Goal: Check status: Check status

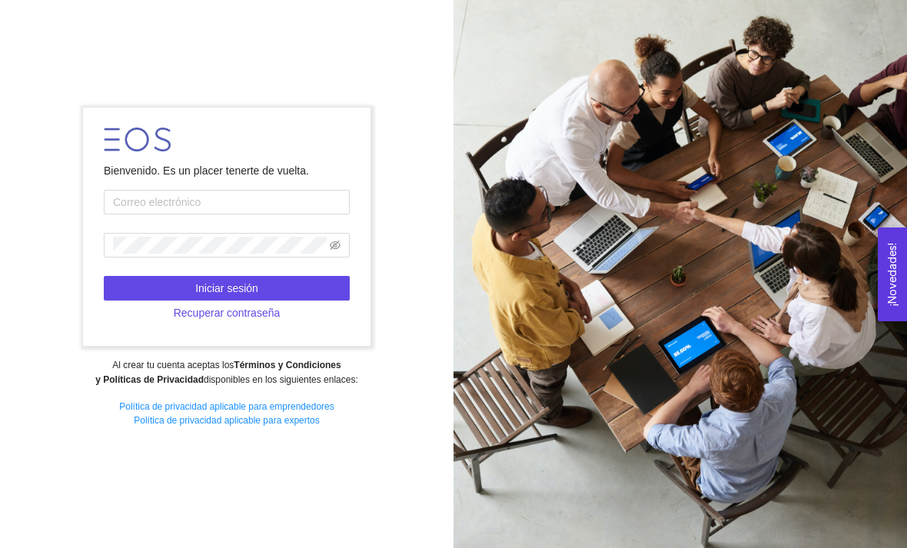
click at [292, 215] on input "text" at bounding box center [227, 202] width 246 height 25
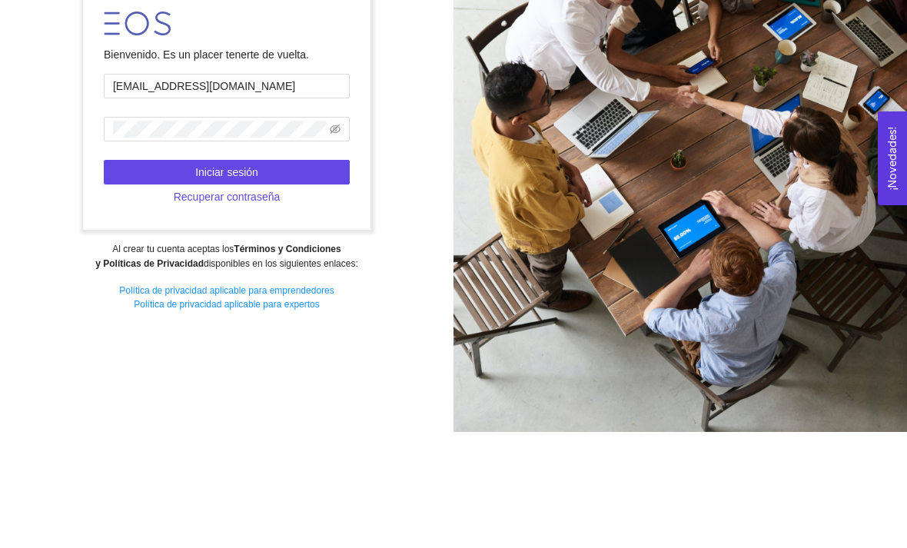
type input "[EMAIL_ADDRESS][DOMAIN_NAME]"
click at [244, 173] on form "Bienvenido. Es un placer tenerte de vuelta. [EMAIL_ADDRESS][DOMAIN_NAME] Inicia…" at bounding box center [226, 227] width 287 height 238
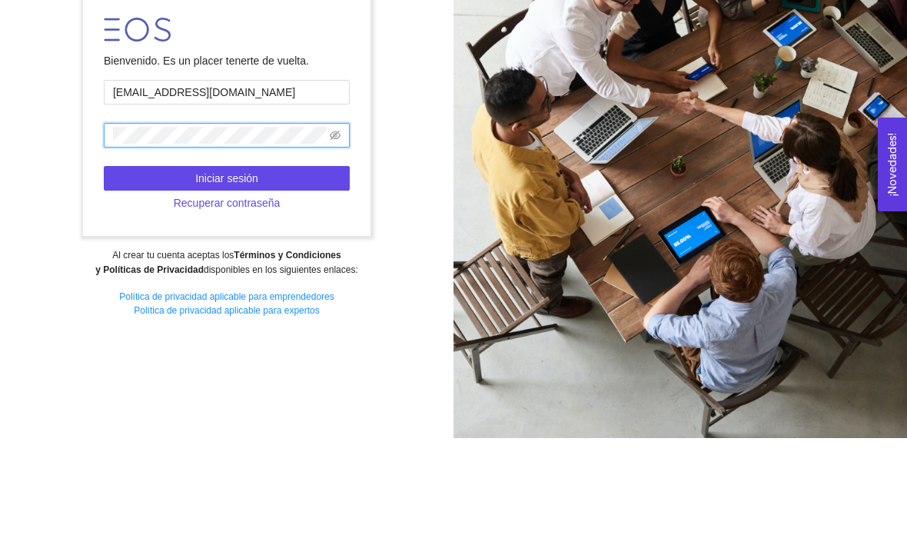
click at [291, 276] on button "Iniciar sesión" at bounding box center [227, 288] width 246 height 25
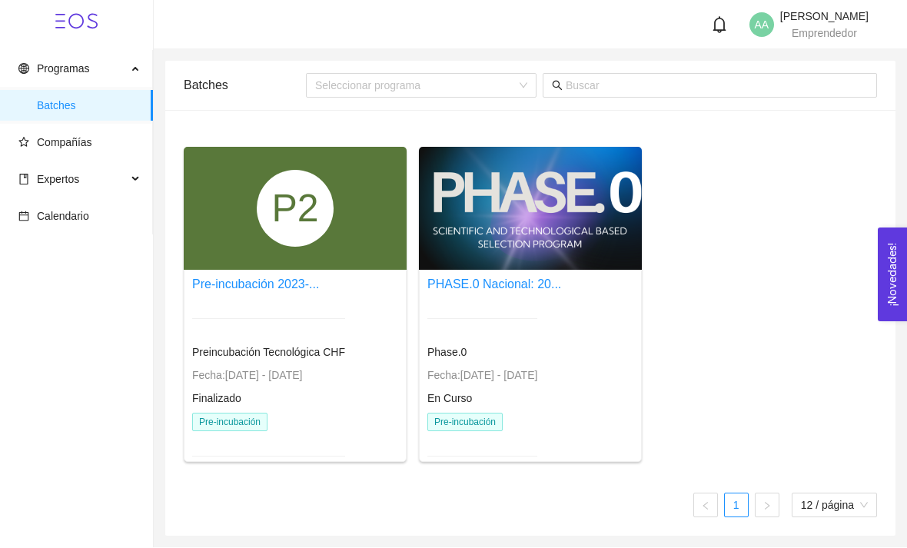
click at [602, 216] on div at bounding box center [530, 208] width 223 height 123
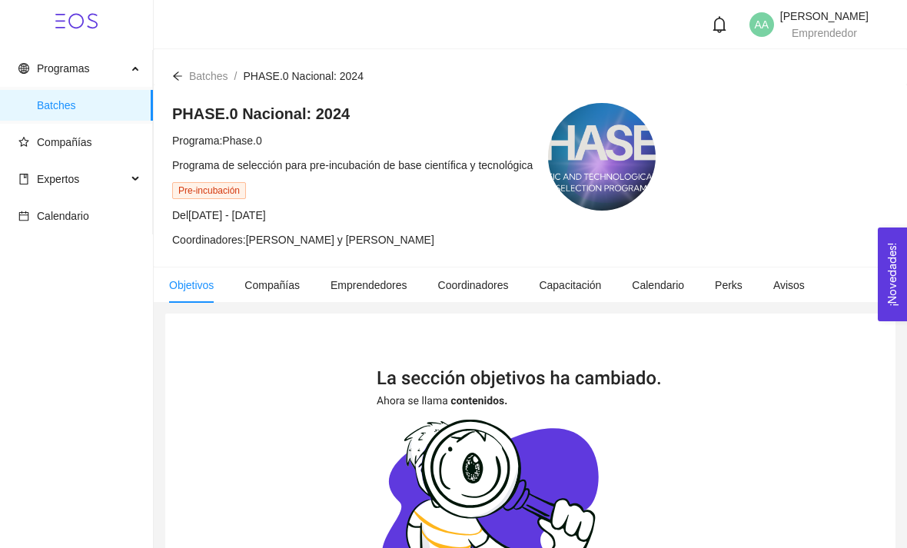
scroll to position [2, 0]
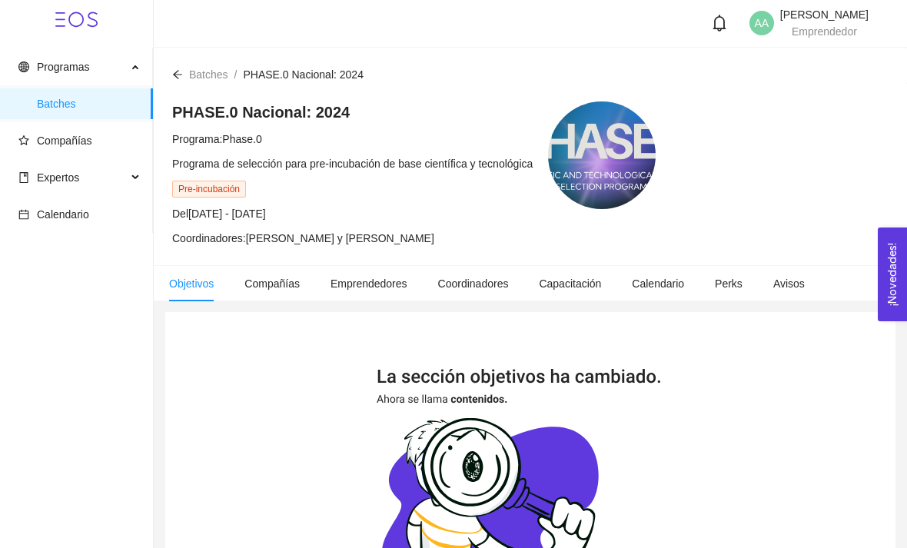
click at [271, 276] on li "Compañías" at bounding box center [272, 283] width 86 height 35
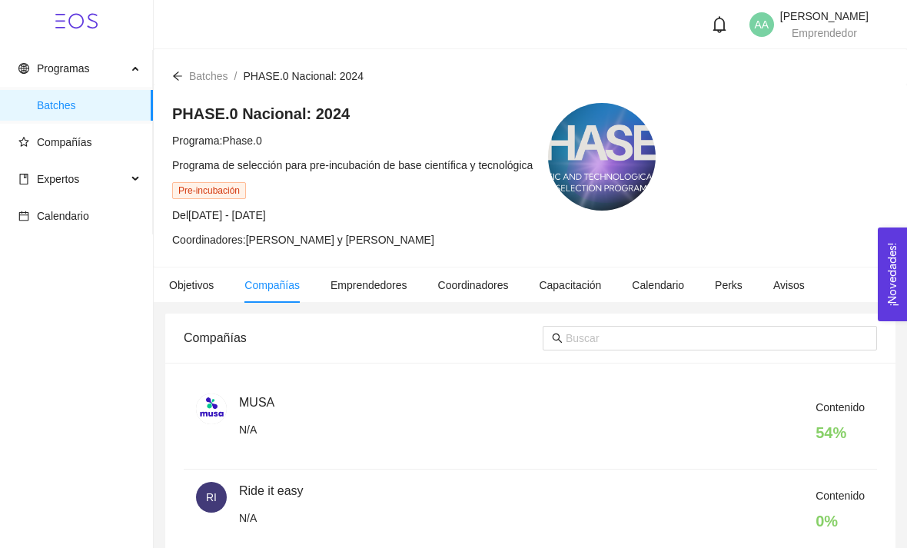
click at [76, 145] on span "Compañías" at bounding box center [64, 142] width 55 height 12
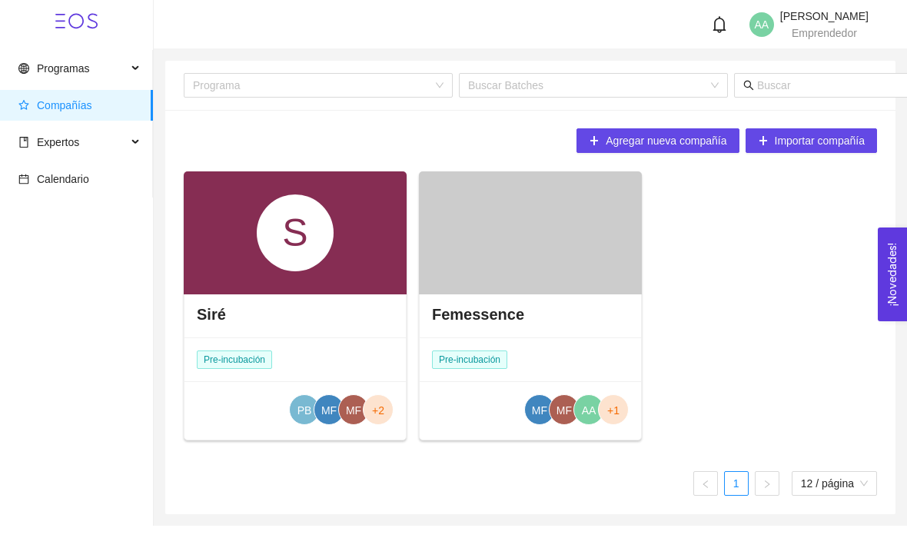
click at [609, 274] on div at bounding box center [530, 232] width 223 height 123
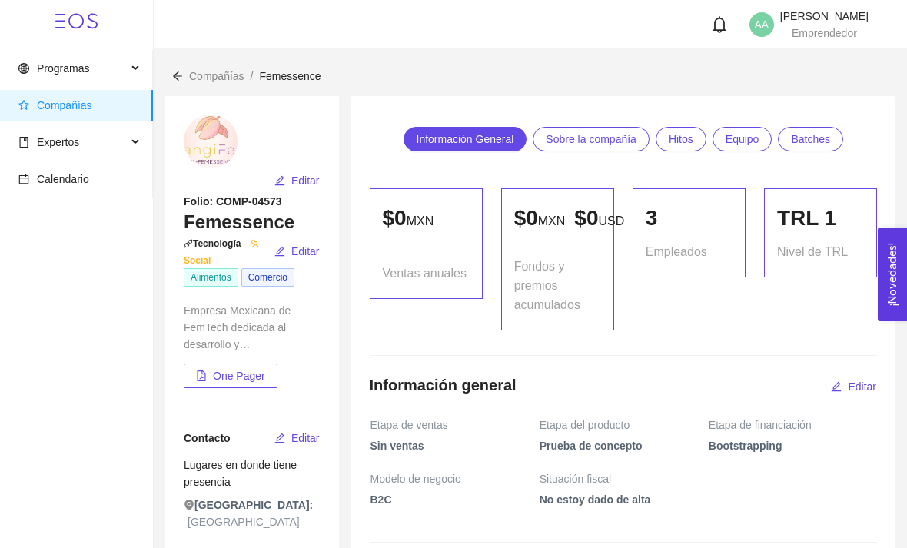
click at [616, 128] on span "Sobre la compañía" at bounding box center [591, 139] width 91 height 23
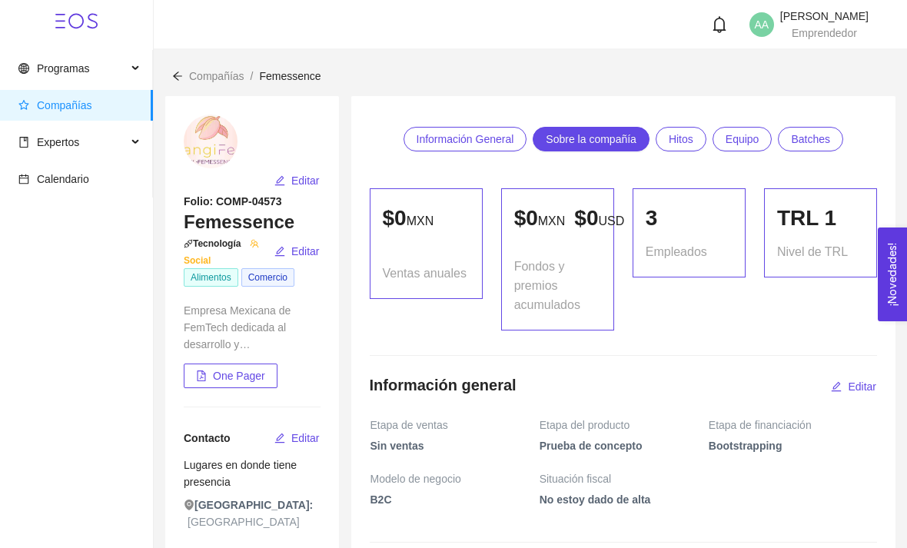
click at [498, 134] on span "Información General" at bounding box center [466, 139] width 98 height 23
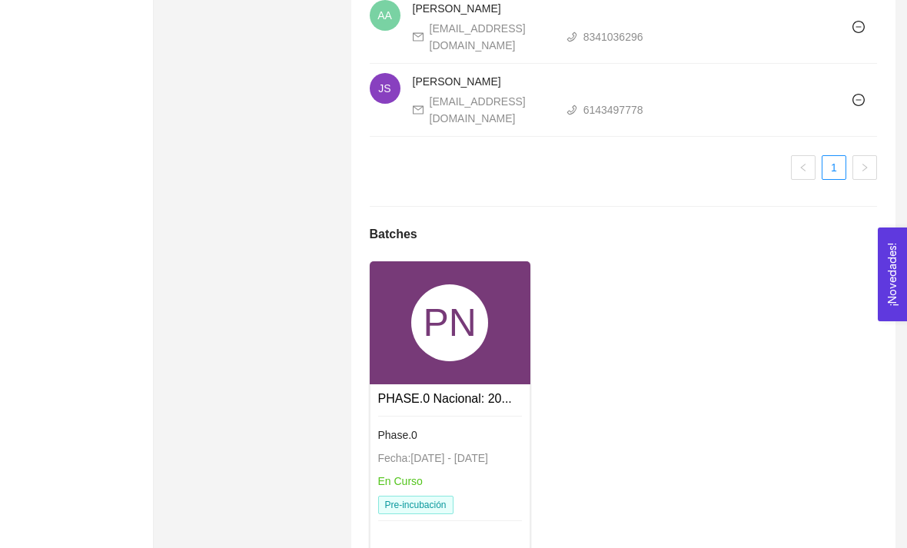
scroll to position [1746, 0]
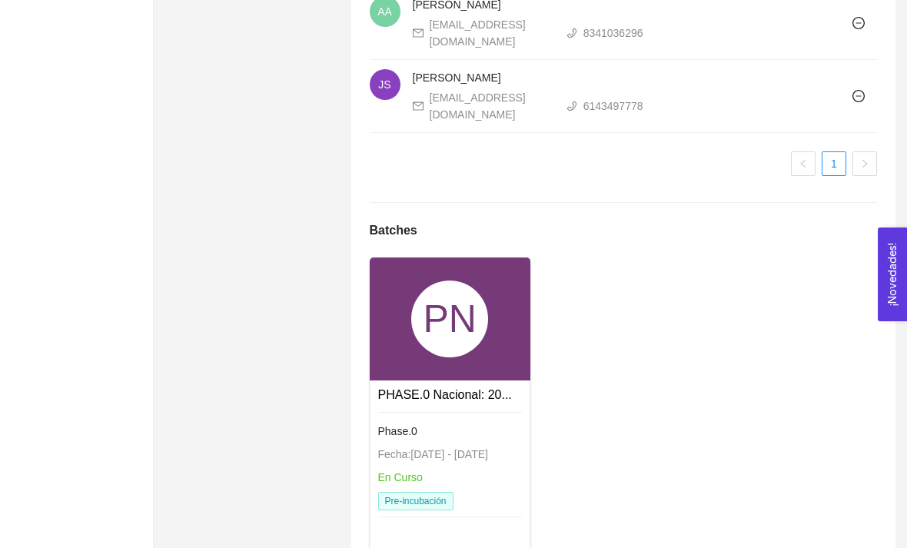
click at [491, 356] on div "PN" at bounding box center [450, 319] width 161 height 123
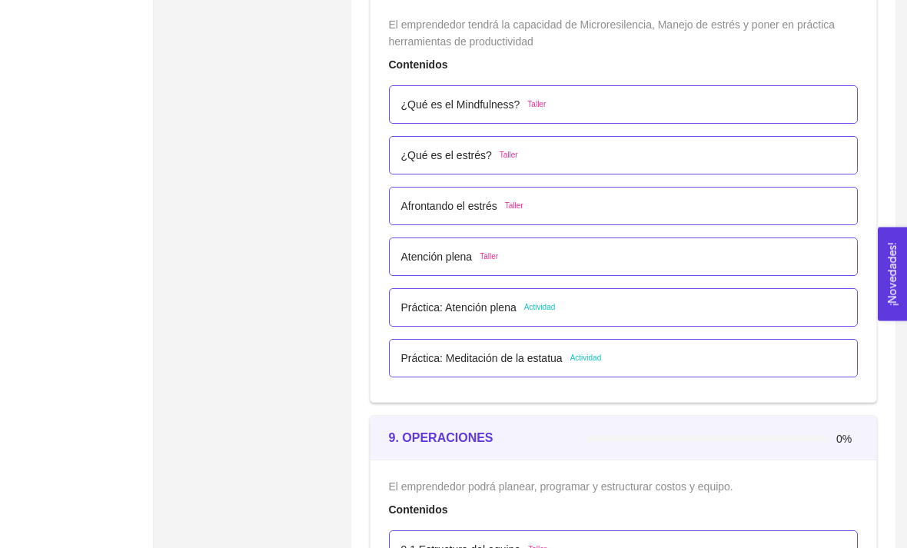
scroll to position [4764, 0]
click at [501, 308] on p "Práctica: Atención plena" at bounding box center [458, 309] width 115 height 17
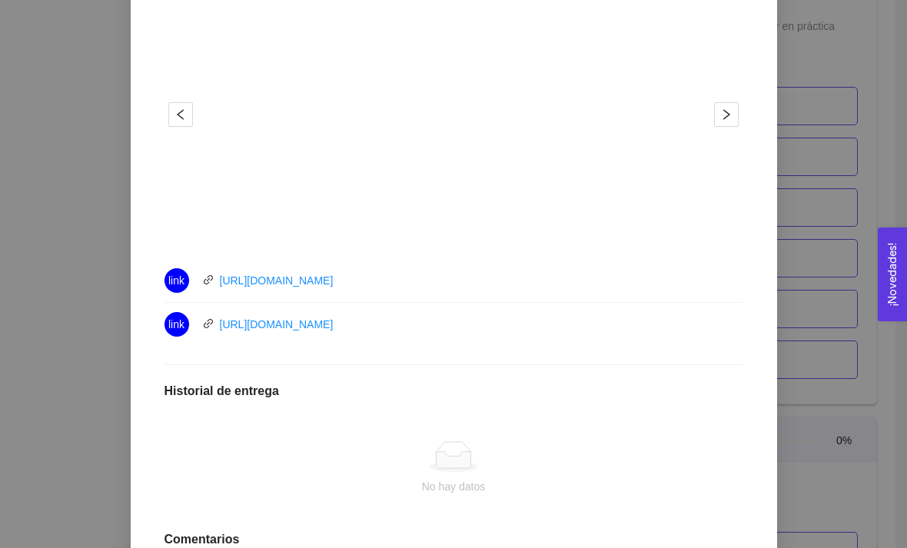
scroll to position [548, 0]
click at [805, 208] on div "8. BIENESTAR El emprendedor tendrá la capacidad de Microresilencia, Manejo de e…" at bounding box center [453, 274] width 907 height 548
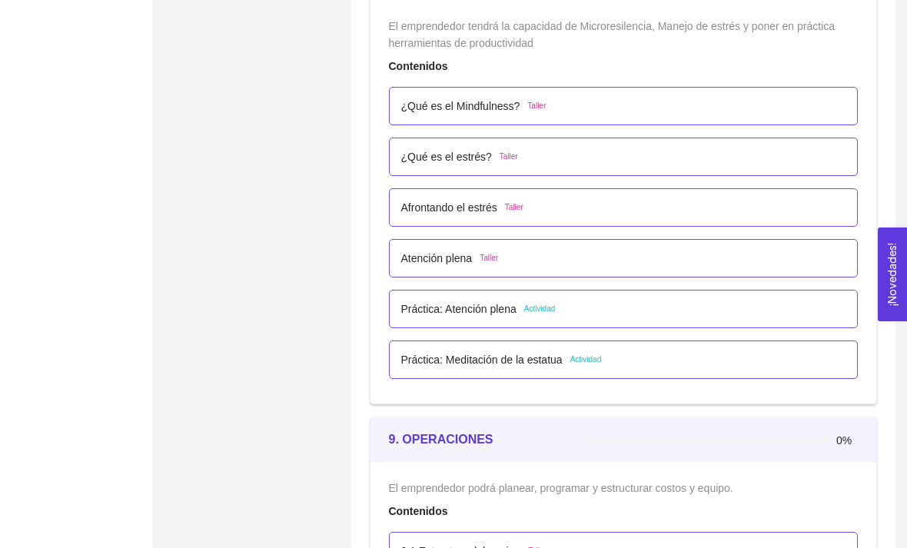
click at [508, 365] on p "Práctica: Meditación de la estatua" at bounding box center [481, 359] width 161 height 17
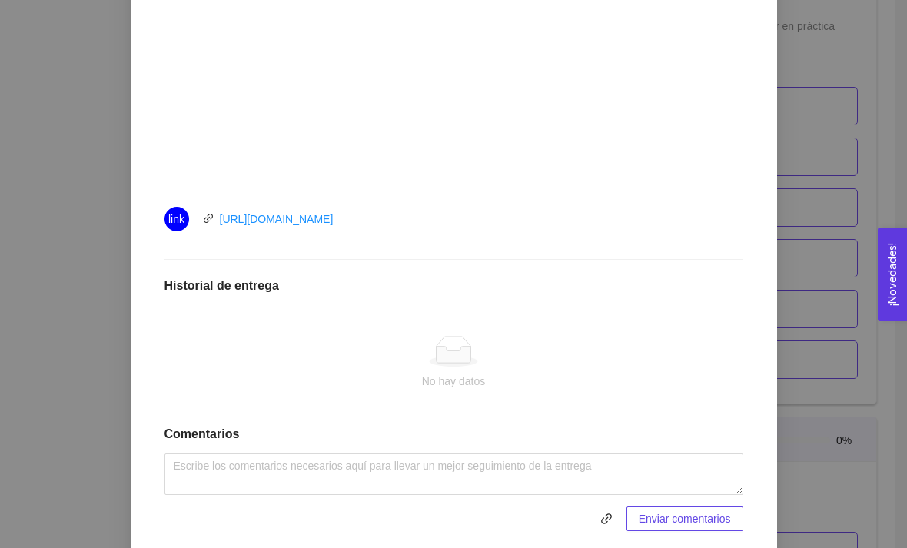
click at [83, 261] on div "8. BIENESTAR El emprendedor tendrá la capacidad de Microresilencia, Manejo de e…" at bounding box center [453, 274] width 907 height 548
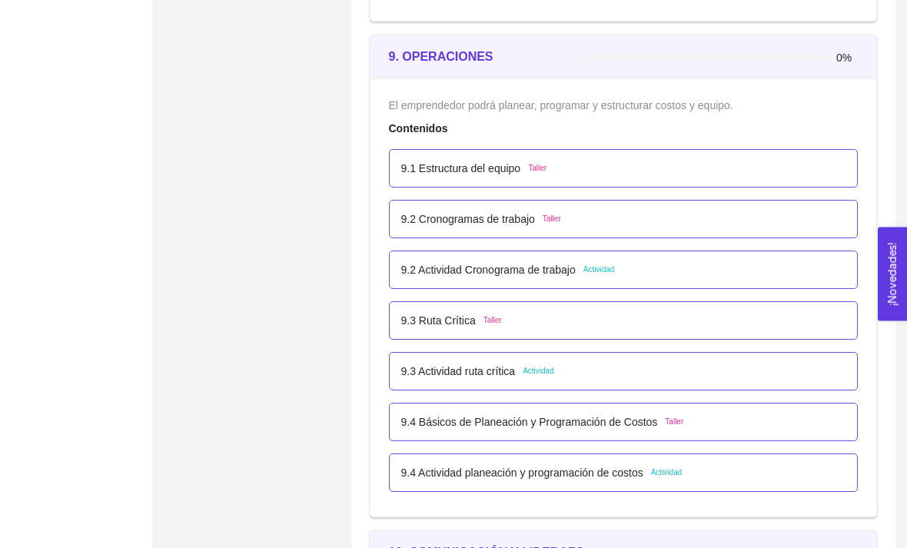
scroll to position [5148, 0]
click at [482, 376] on p "9.3 Actividad ruta crítica" at bounding box center [458, 370] width 115 height 17
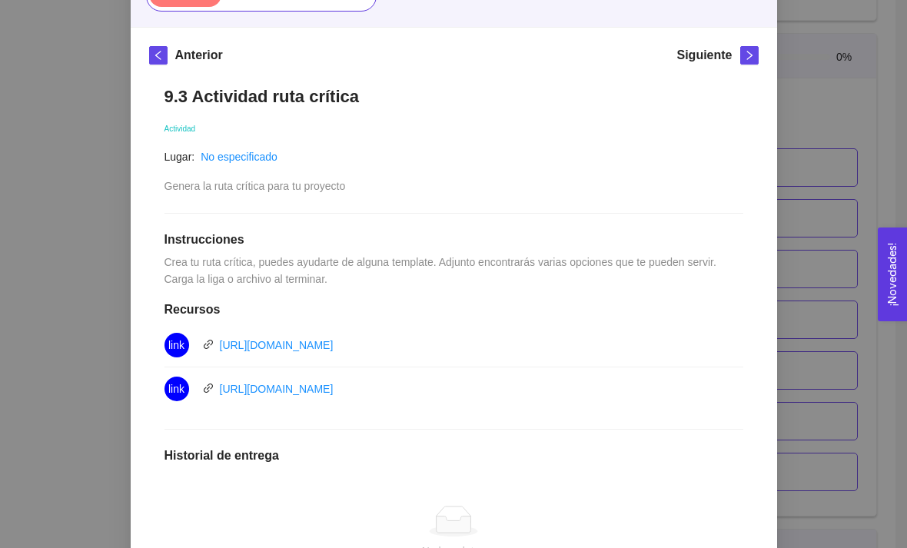
scroll to position [201, 0]
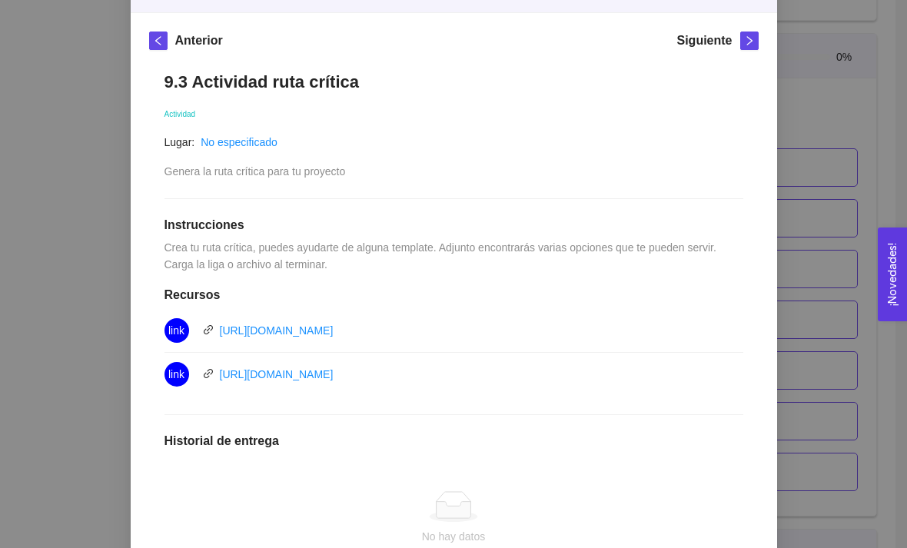
click at [334, 324] on link "[URL][DOMAIN_NAME]" at bounding box center [277, 330] width 114 height 12
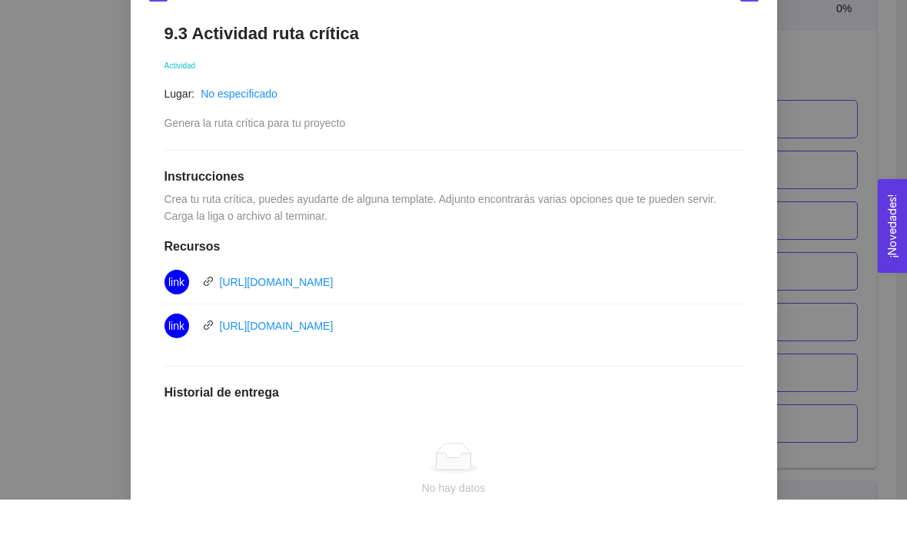
scroll to position [5197, 0]
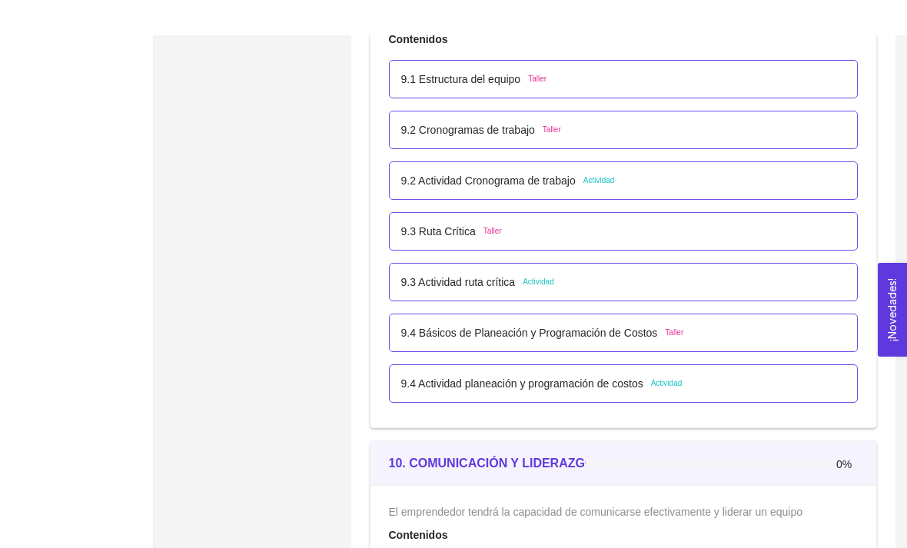
scroll to position [5236, 0]
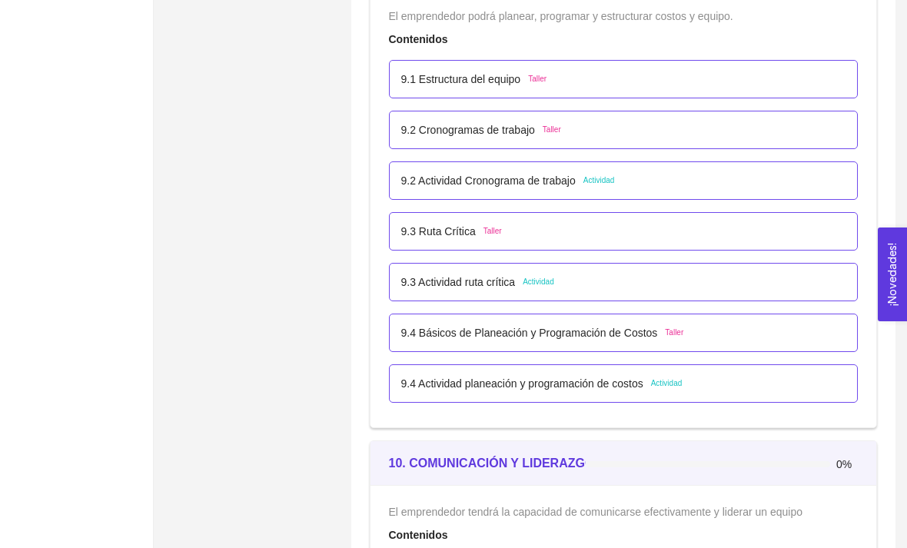
click at [484, 281] on p "9.3 Actividad ruta crítica" at bounding box center [458, 282] width 115 height 17
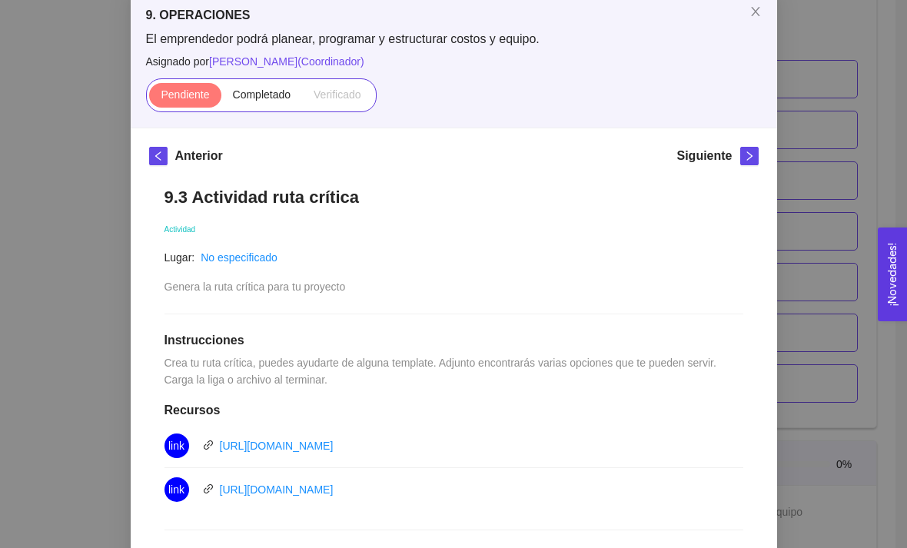
scroll to position [166, 0]
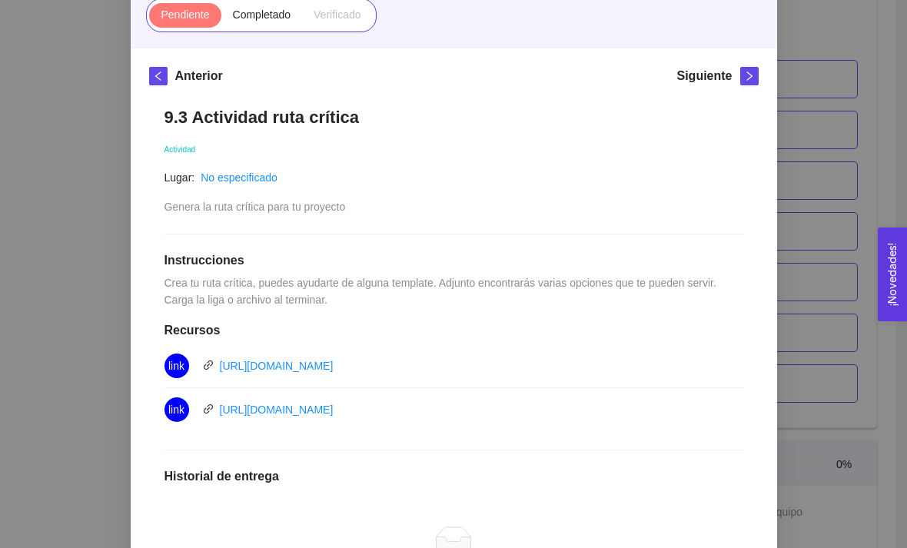
click at [334, 411] on link "[URL][DOMAIN_NAME]" at bounding box center [277, 410] width 114 height 12
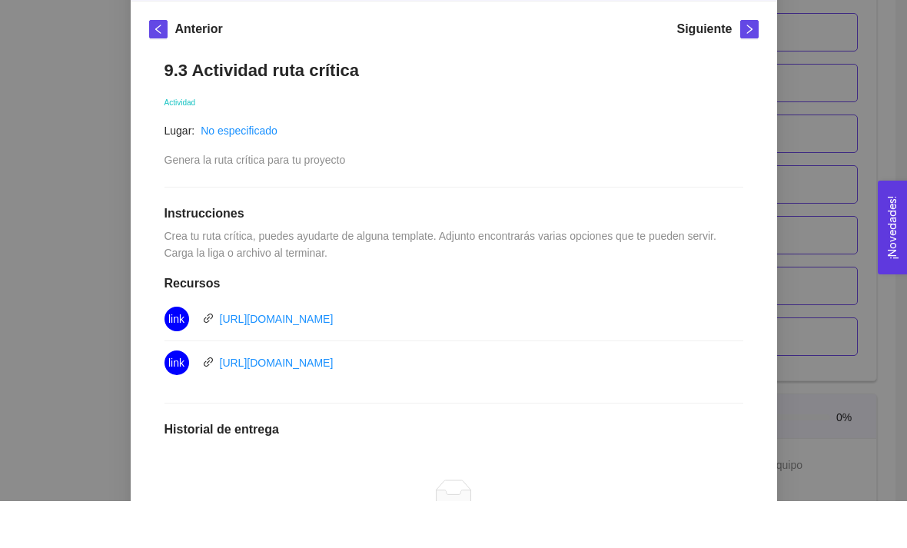
scroll to position [5285, 0]
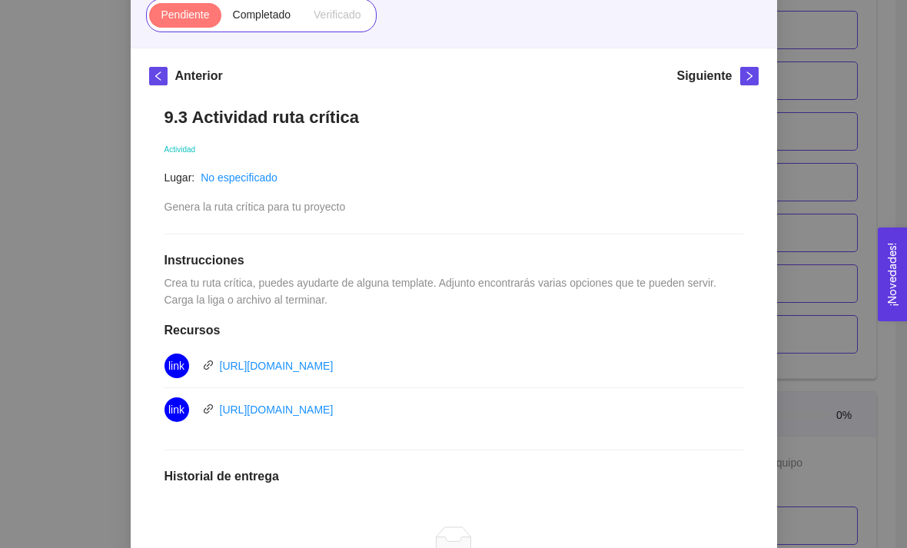
click at [816, 360] on div "9. OPERACIONES El emprendedor podrá planear, programar y estructurar costos y e…" at bounding box center [453, 274] width 907 height 548
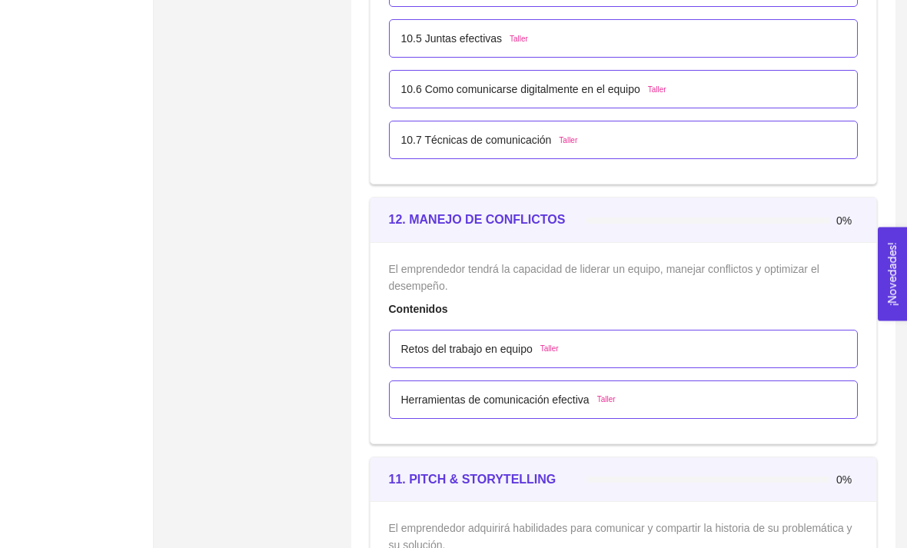
scroll to position [6034, 0]
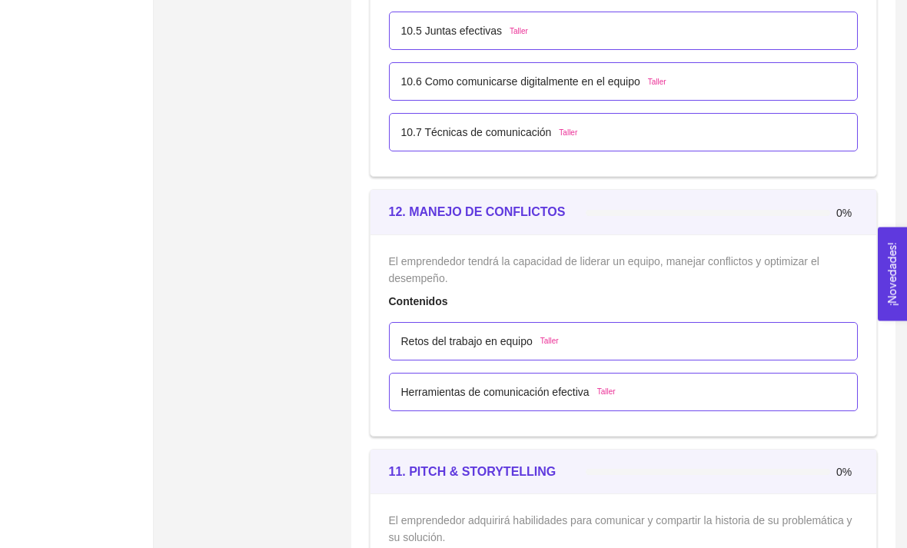
click at [503, 338] on p "Retos del trabajo en equipo" at bounding box center [466, 342] width 131 height 17
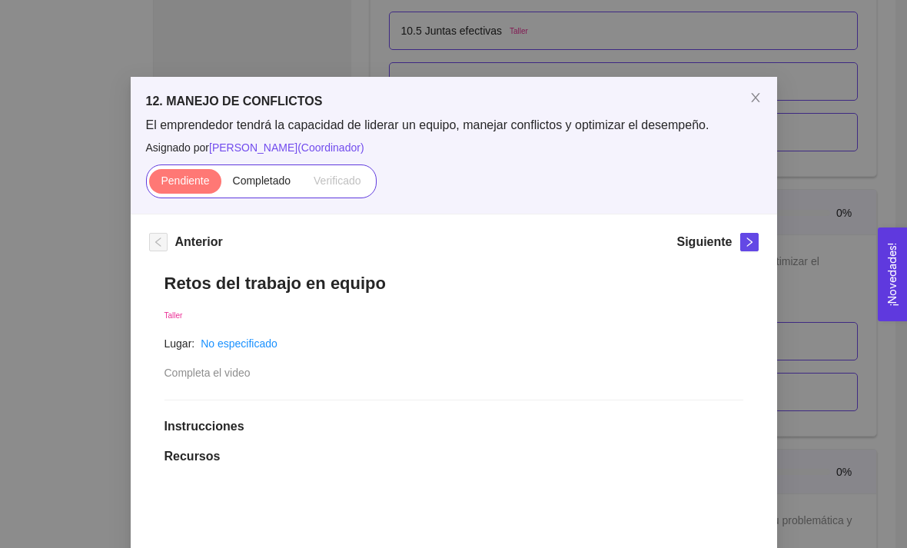
click at [251, 175] on span "Completado" at bounding box center [262, 181] width 58 height 12
click at [221, 185] on input "Completado" at bounding box center [221, 185] width 0 height 0
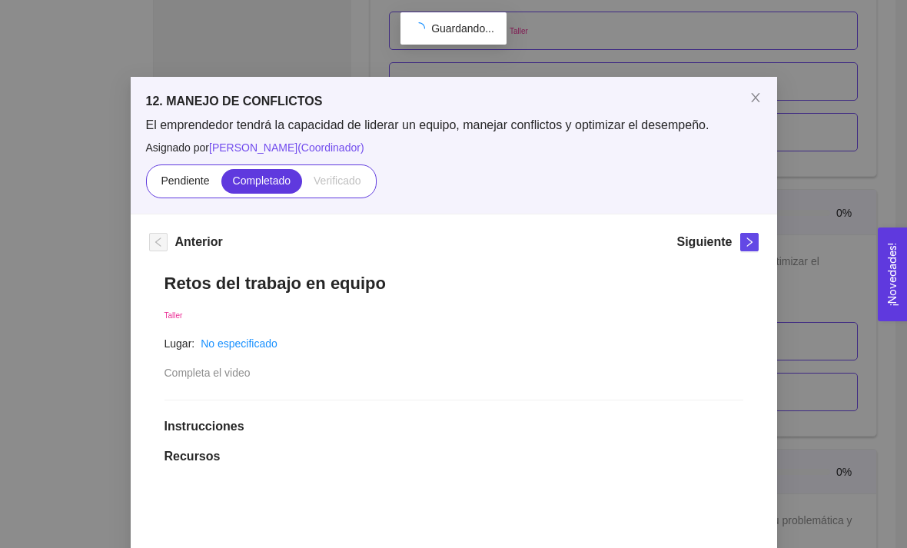
scroll to position [275, 0]
click at [741, 99] on span "Close" at bounding box center [755, 98] width 43 height 43
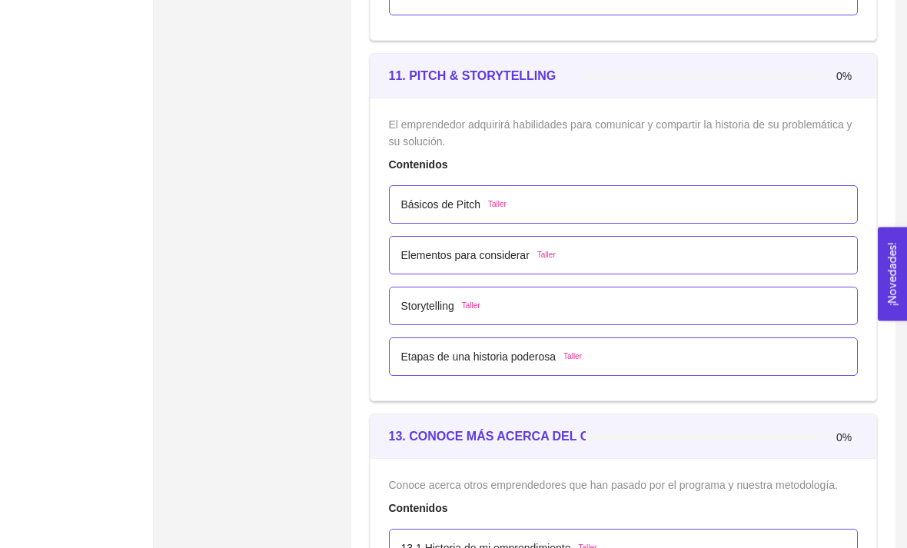
scroll to position [6517, 0]
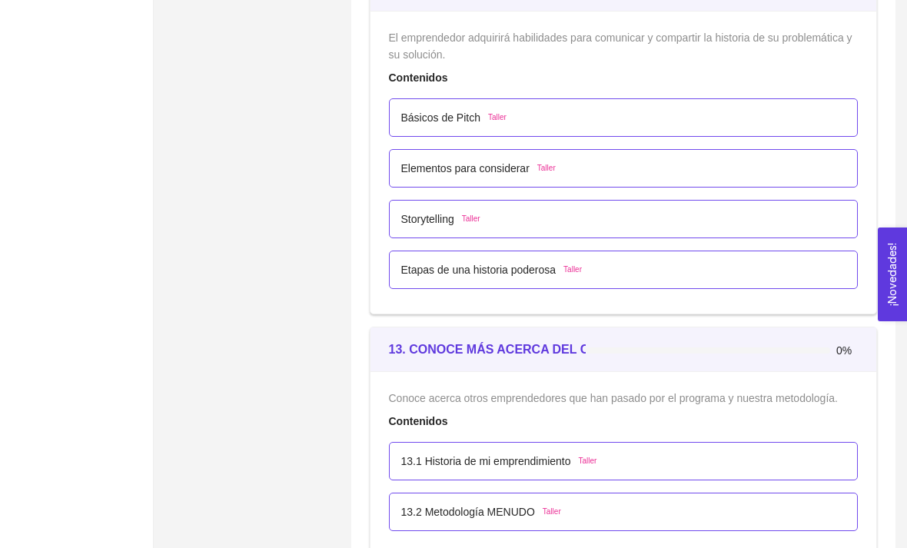
click at [475, 458] on p "13.1 Historia de mi emprendimiento" at bounding box center [486, 461] width 170 height 17
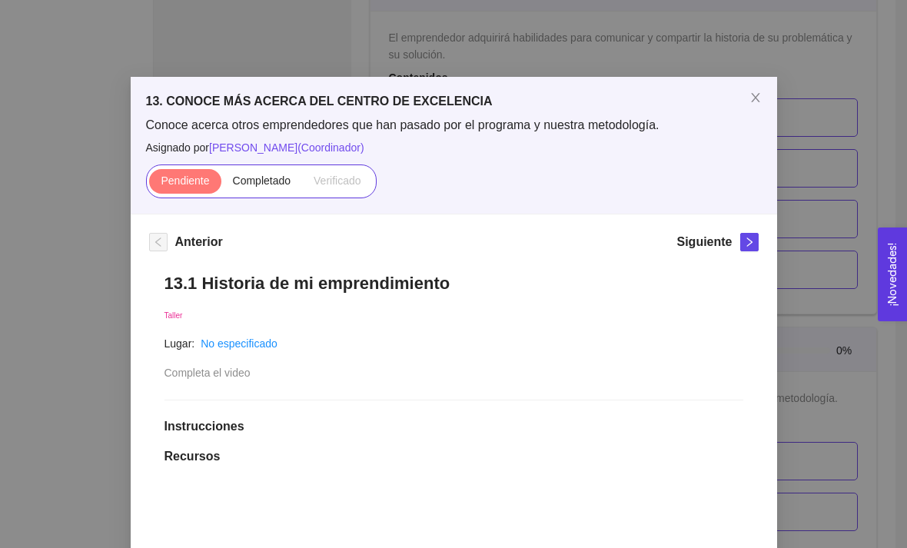
click at [260, 184] on span "Completado" at bounding box center [262, 181] width 58 height 12
click at [221, 185] on input "Completado" at bounding box center [221, 185] width 0 height 0
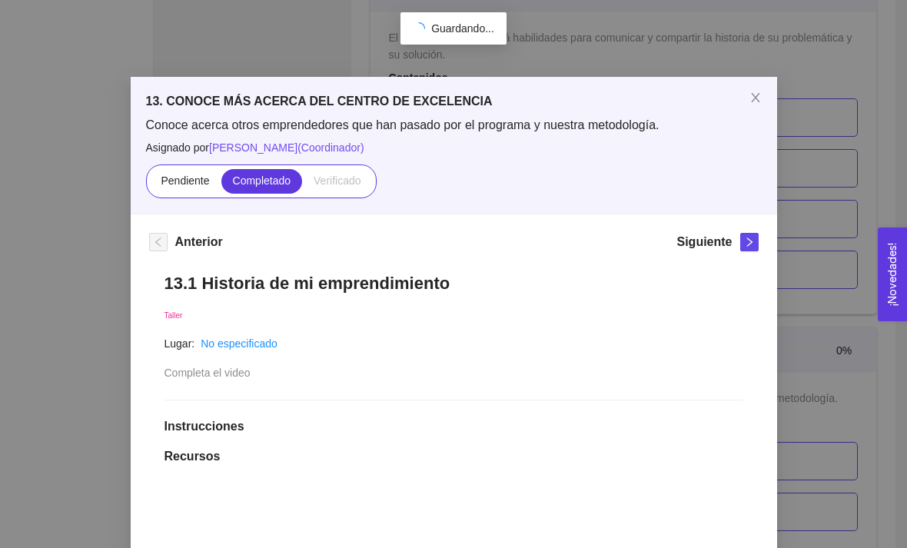
scroll to position [275, 0]
click at [741, 245] on span "right" at bounding box center [749, 242] width 17 height 11
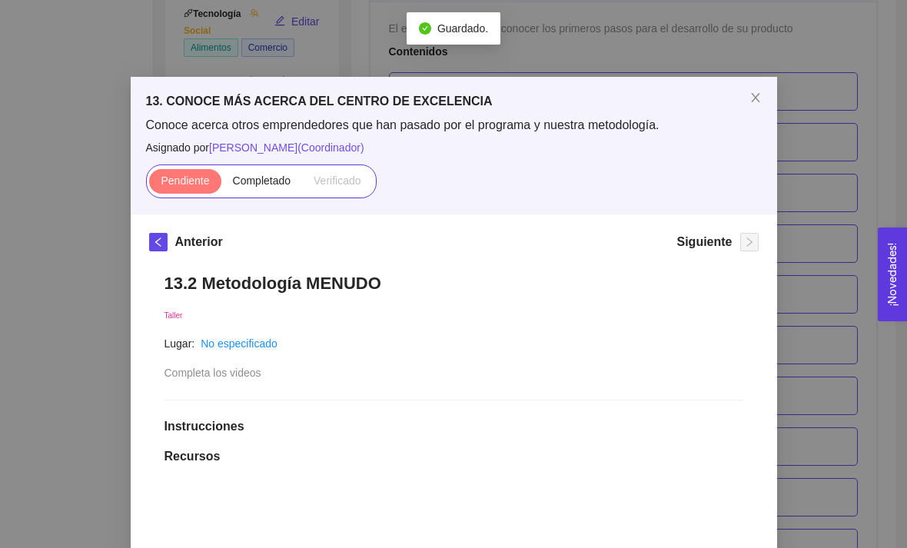
click at [258, 188] on label "Completado" at bounding box center [262, 181] width 82 height 25
click at [221, 185] on input "Completado" at bounding box center [221, 185] width 0 height 0
click at [737, 112] on span "Close" at bounding box center [755, 98] width 43 height 43
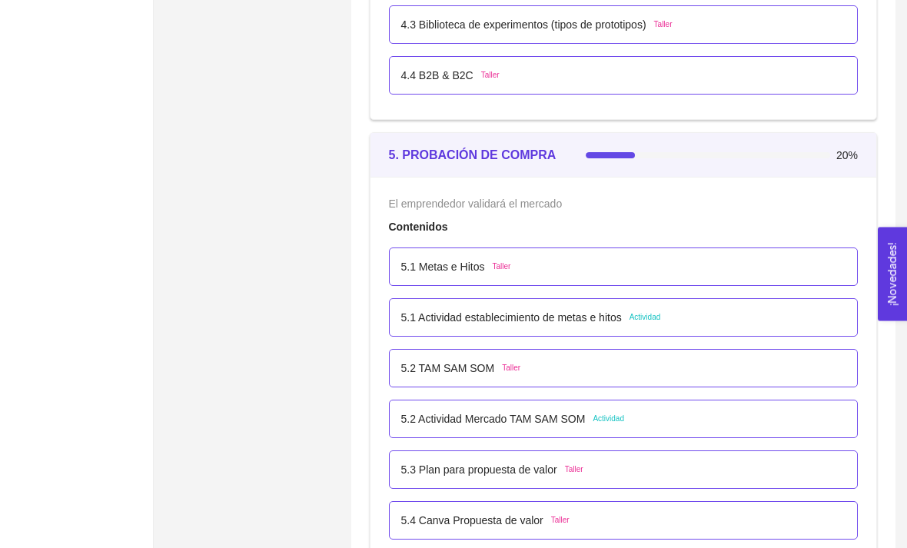
scroll to position [2960, 0]
